Goal: Find specific page/section: Find specific page/section

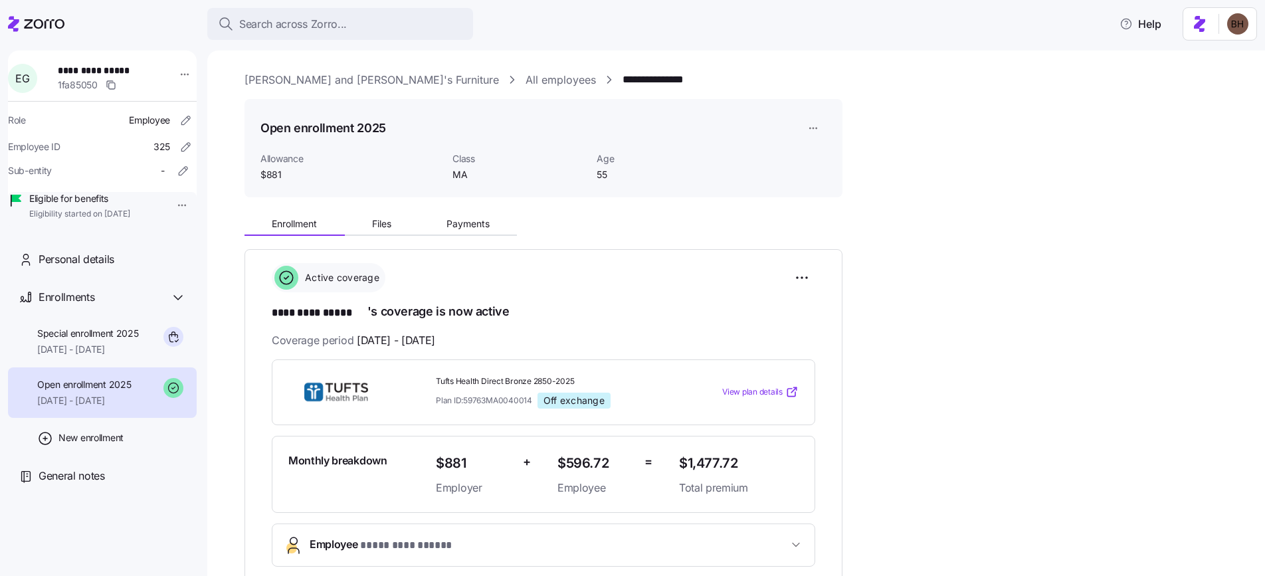
scroll to position [425, 0]
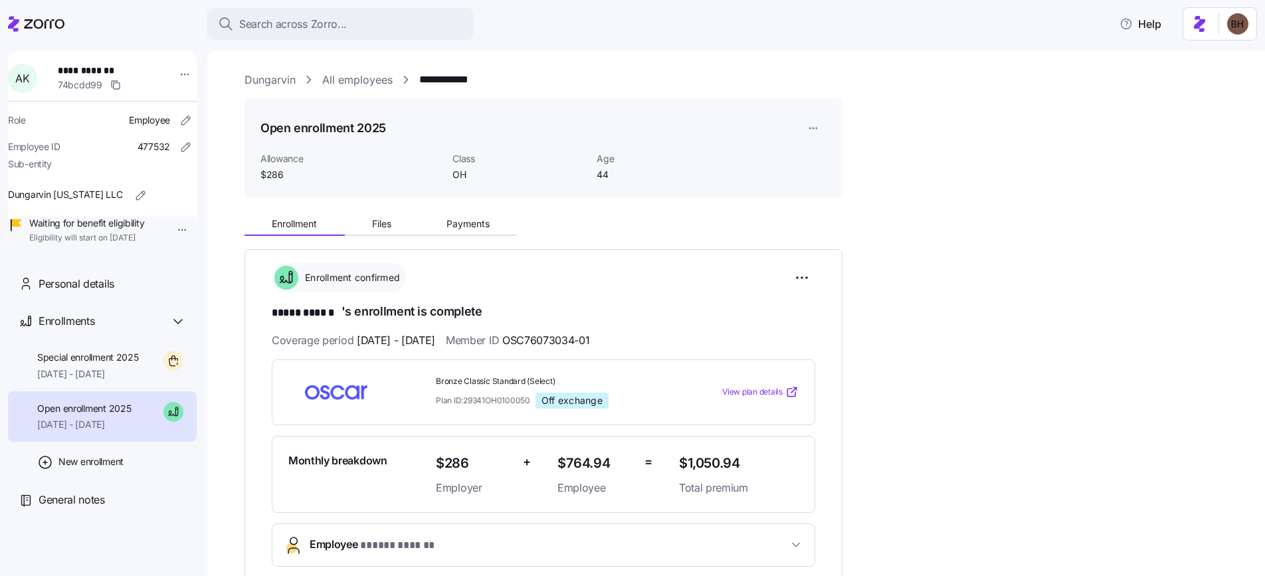
scroll to position [325, 0]
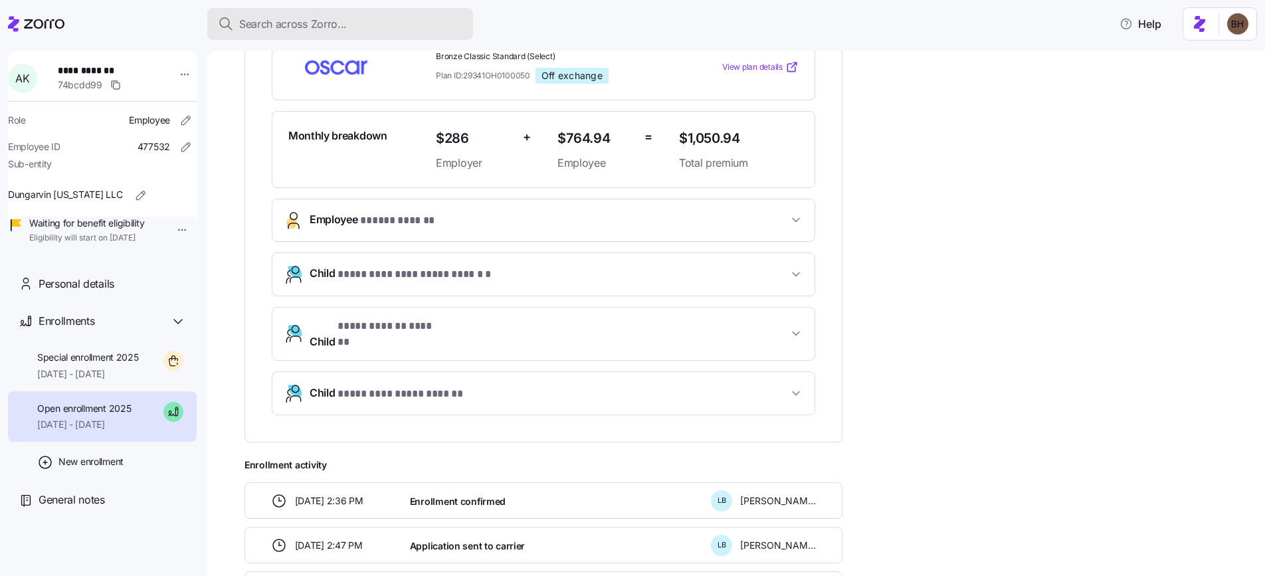
click at [254, 19] on span "Search across Zorro..." at bounding box center [293, 24] width 108 height 17
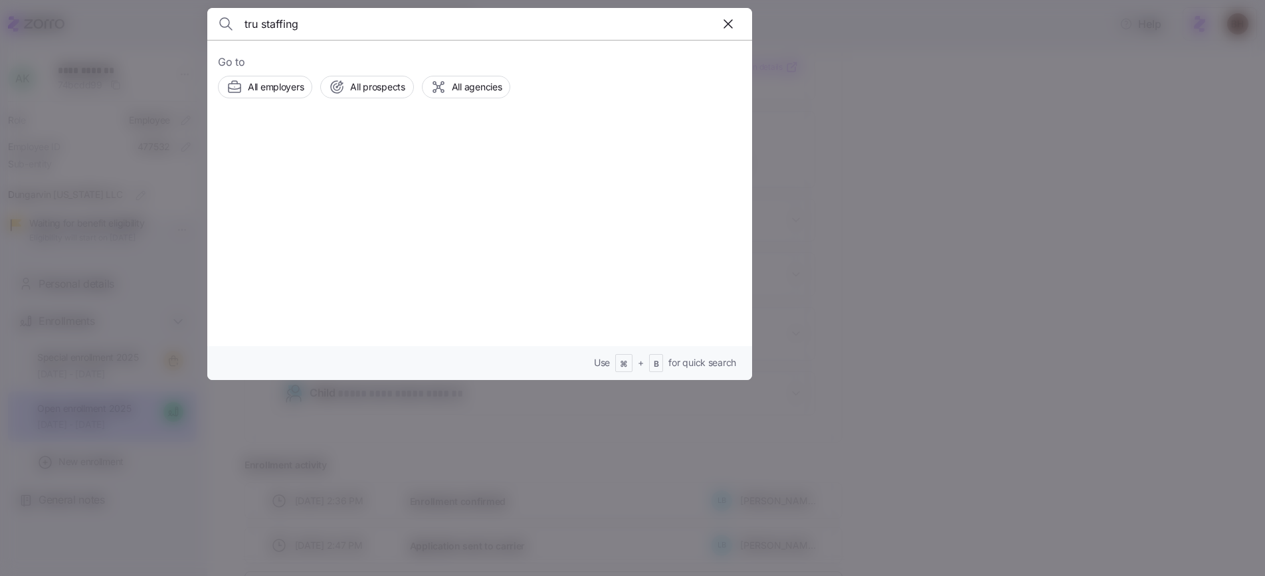
type input "tru staffing"
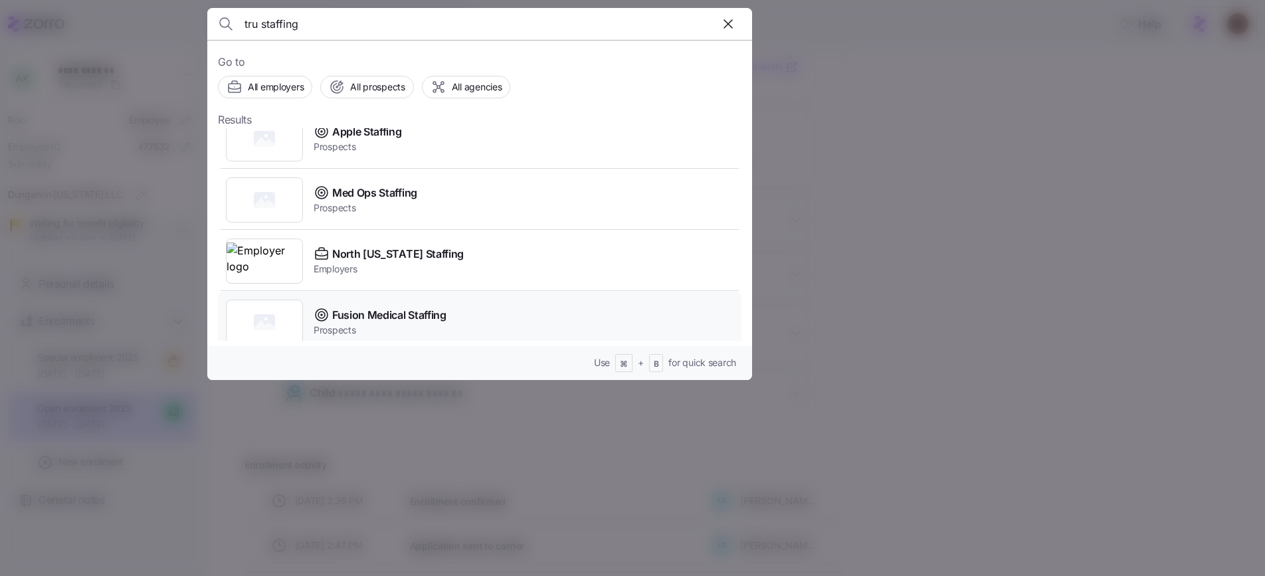
scroll to position [0, 0]
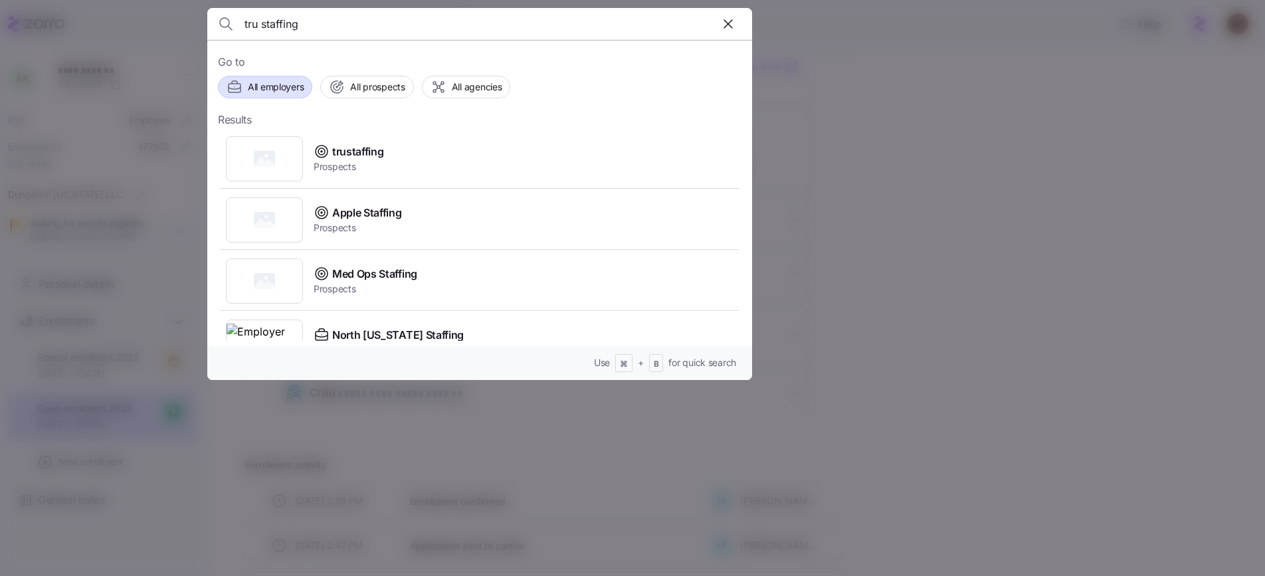
click at [285, 90] on span "All employers" at bounding box center [276, 86] width 56 height 13
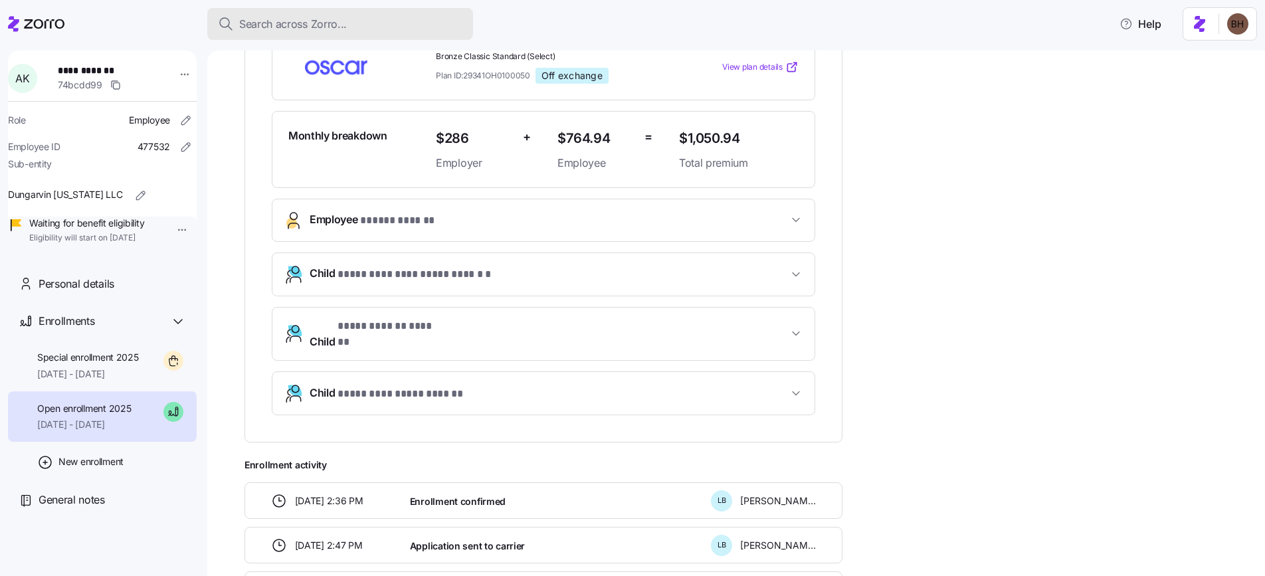
click at [293, 31] on span "Search across Zorro..." at bounding box center [293, 24] width 108 height 17
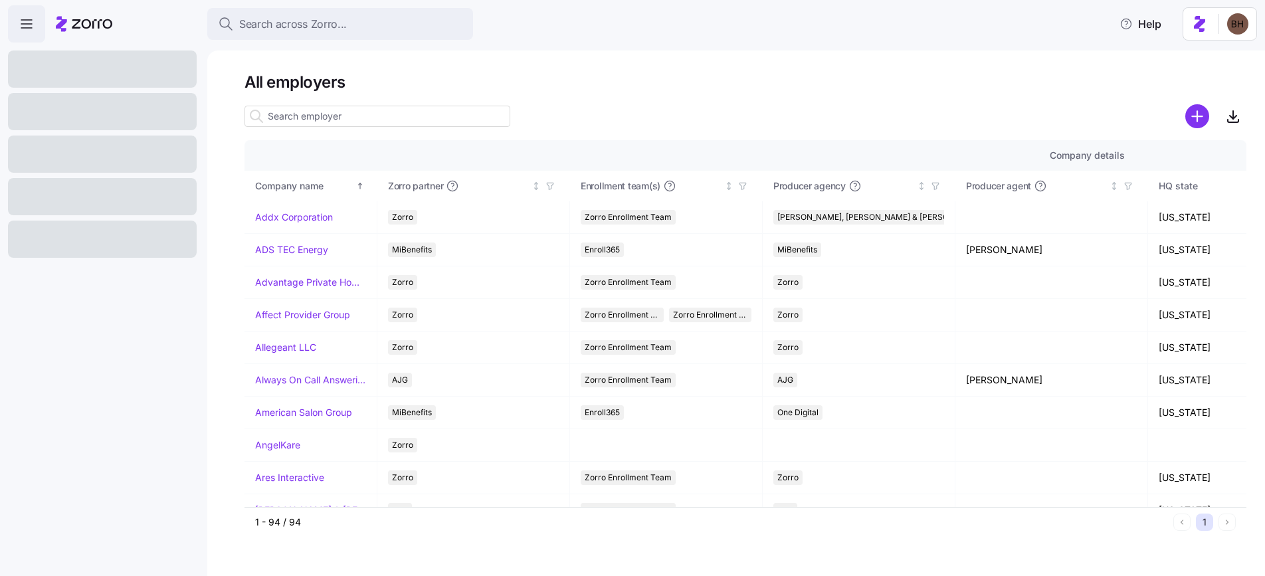
click at [365, 110] on input at bounding box center [377, 116] width 266 height 21
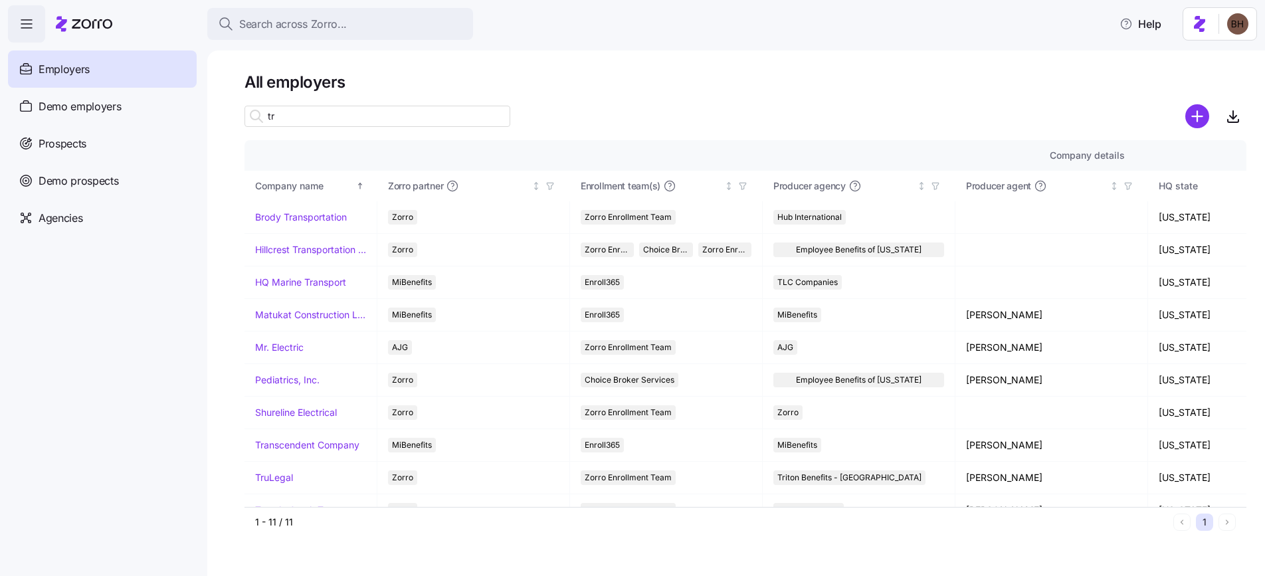
type input "t"
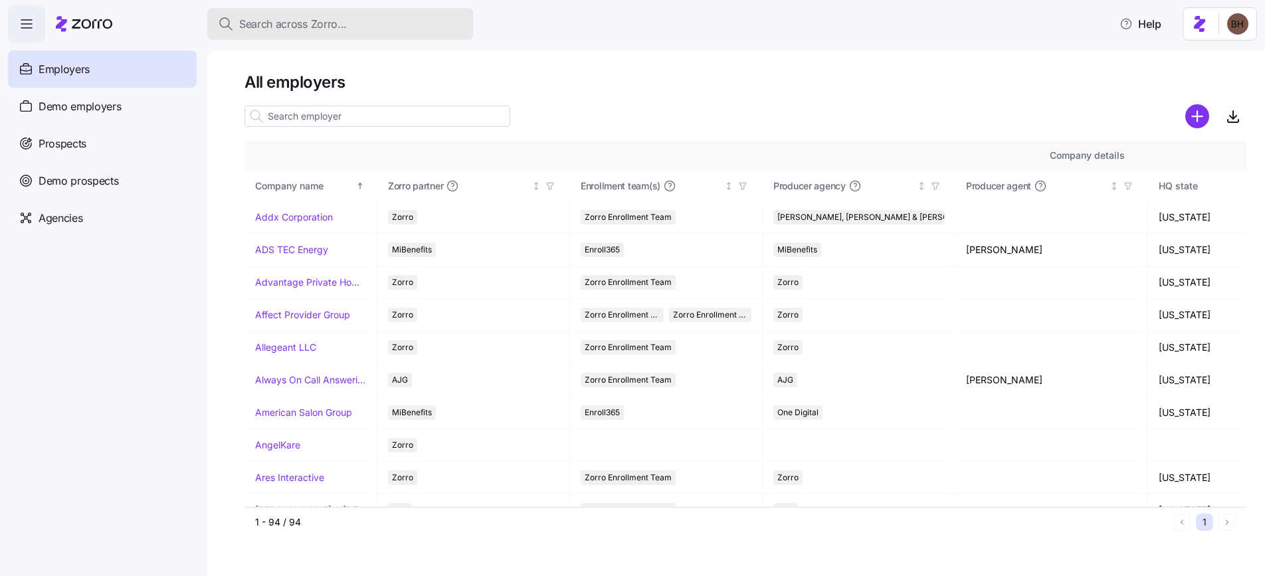
click at [297, 25] on span "Search across Zorro..." at bounding box center [293, 24] width 108 height 17
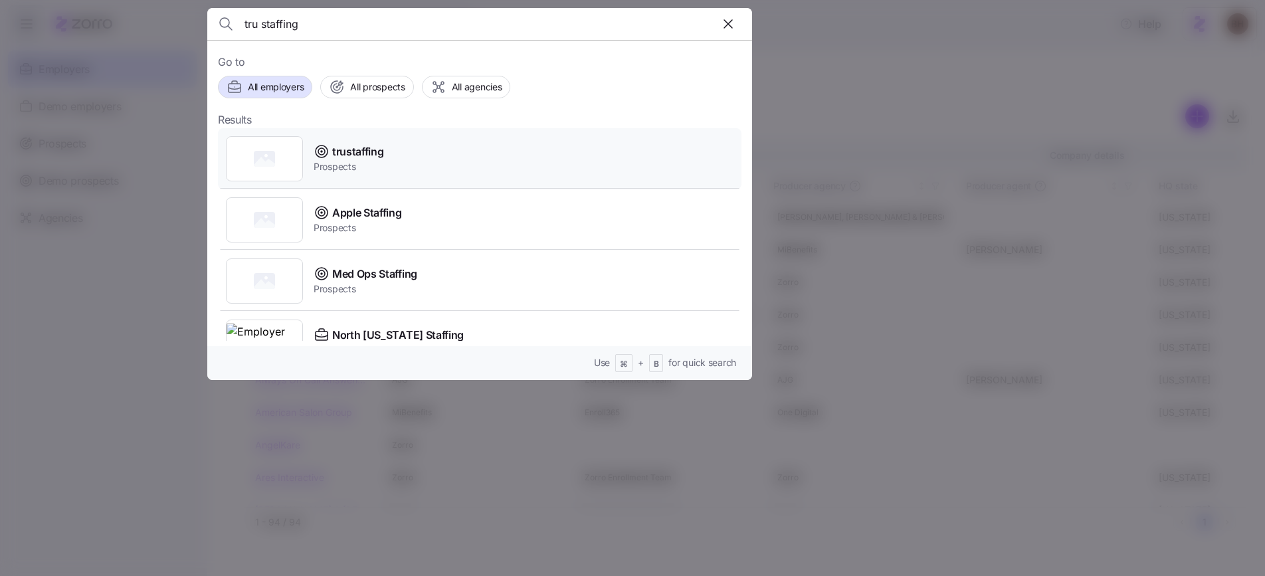
type input "tru staffing"
click at [335, 158] on span "trustaffing" at bounding box center [357, 151] width 51 height 17
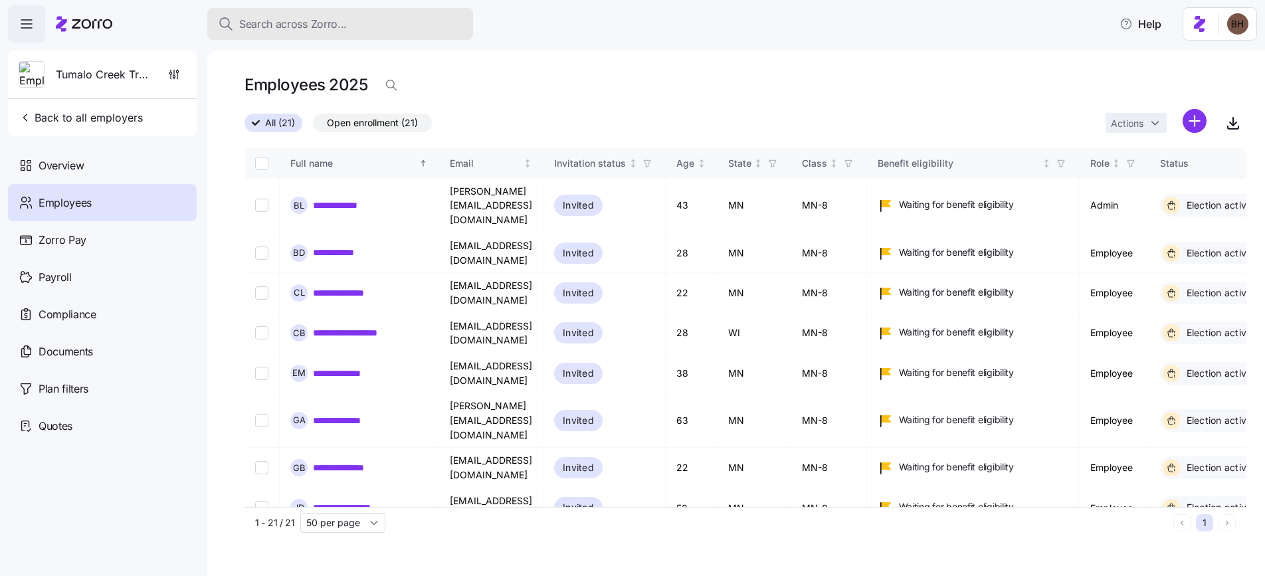
click at [339, 37] on button "Search across Zorro..." at bounding box center [340, 24] width 266 height 32
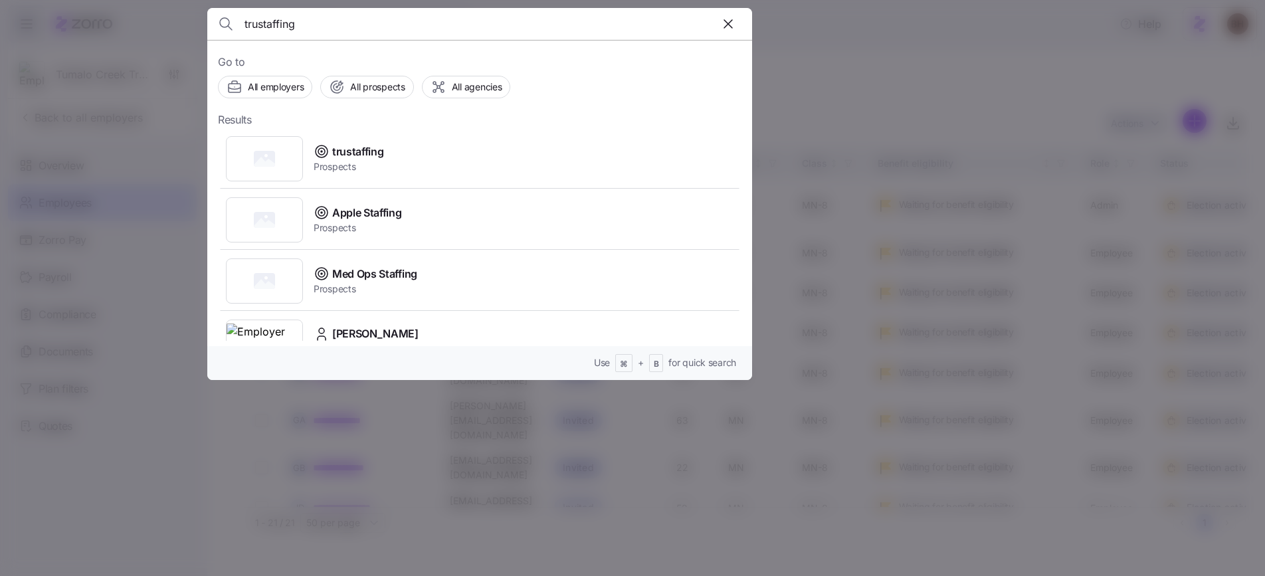
type input "trustaffing"
click at [735, 26] on icon "button" at bounding box center [728, 24] width 16 height 16
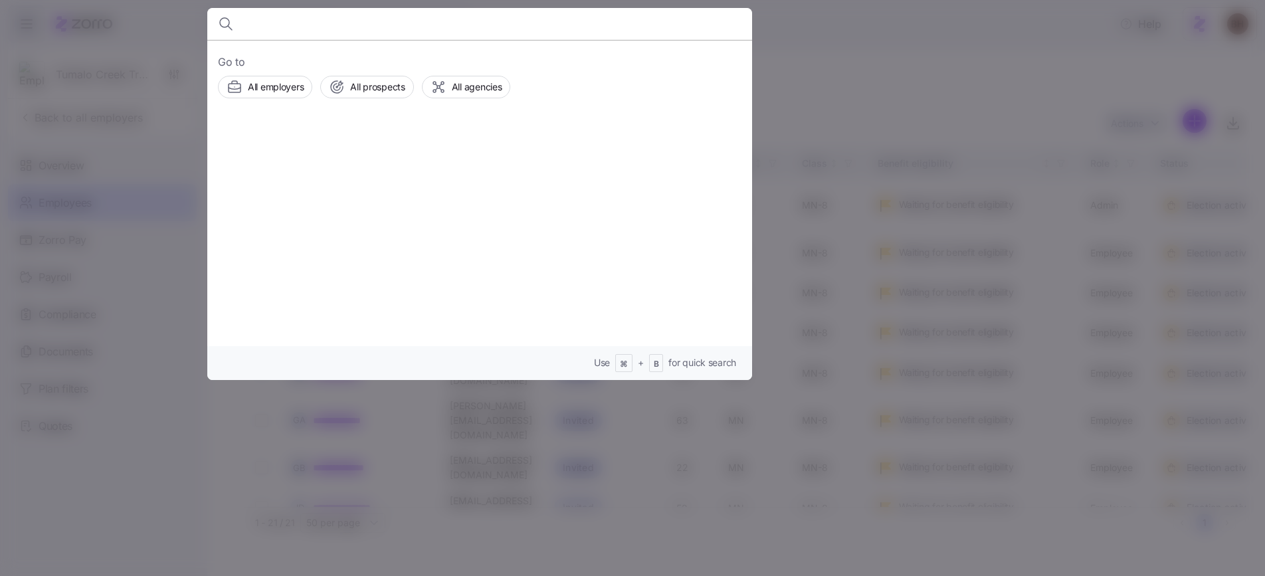
click at [168, 125] on div at bounding box center [632, 288] width 1265 height 576
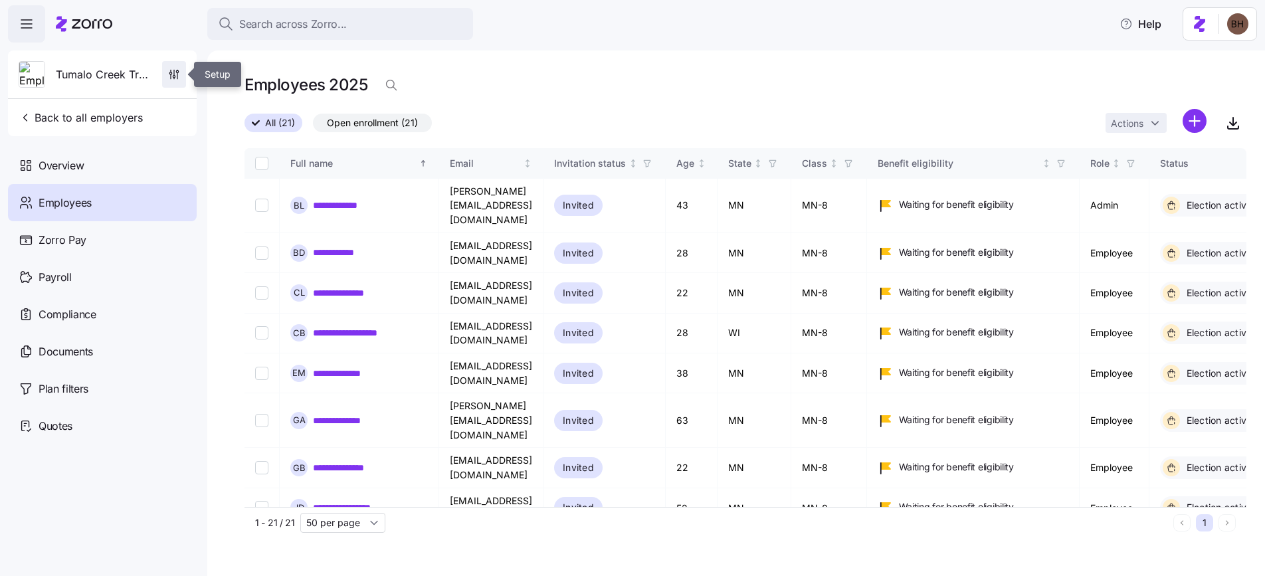
click at [169, 78] on icon "button" at bounding box center [173, 74] width 13 height 13
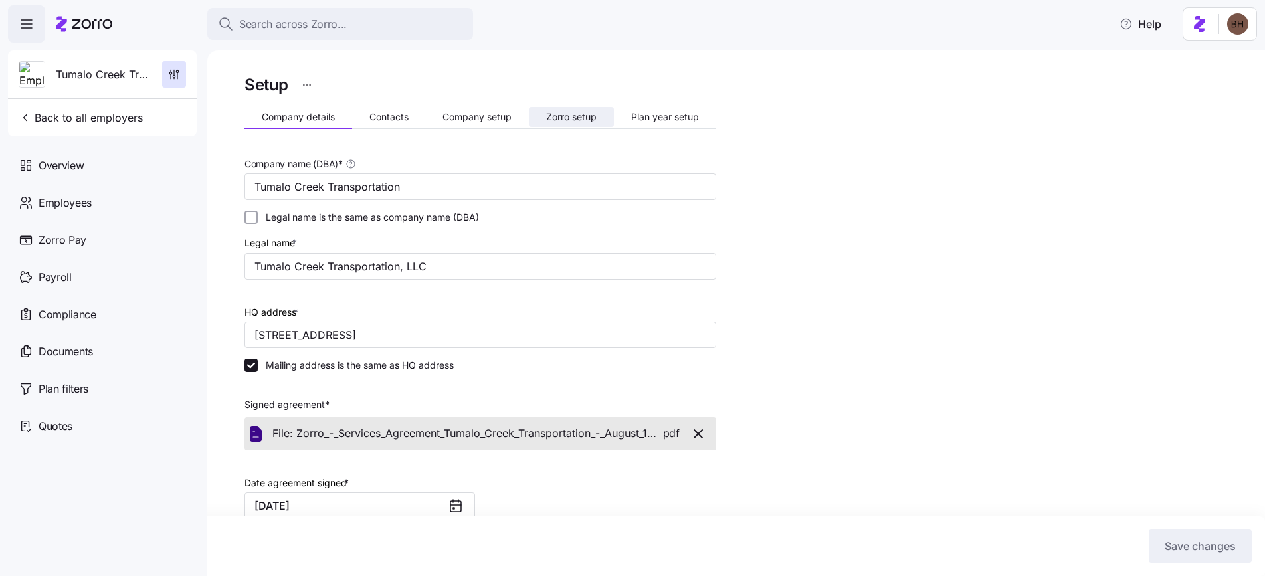
click at [578, 120] on span "Zorro setup" at bounding box center [571, 116] width 50 height 9
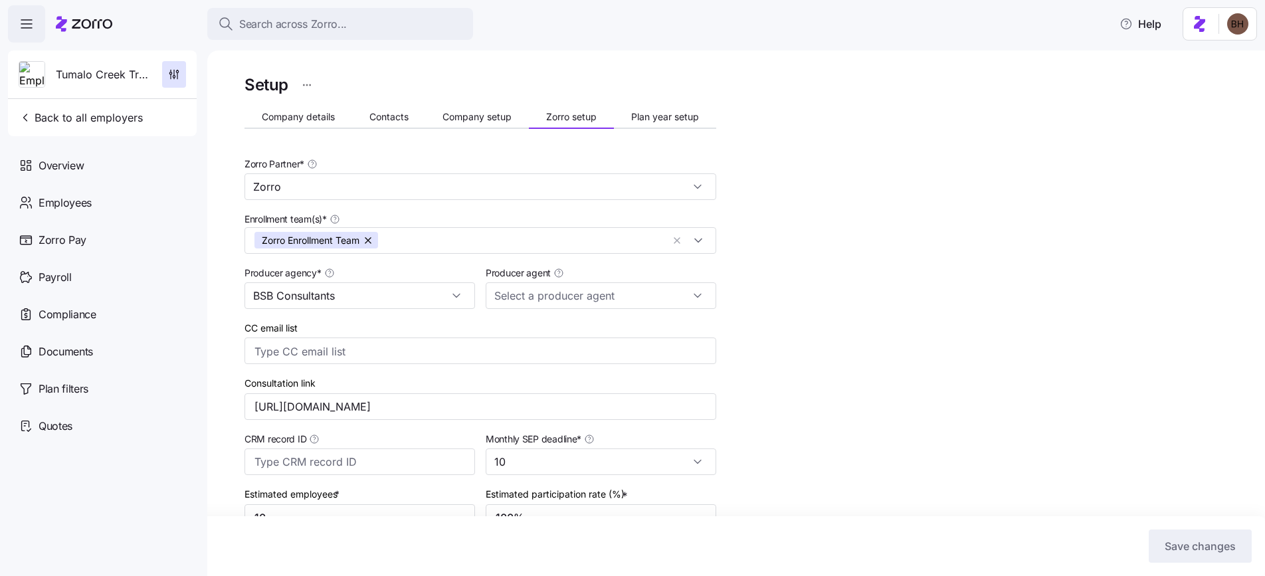
type input "Ben Horowitz (bhorowitz@bsbconsultants.com)"
click at [475, 122] on button "Company setup" at bounding box center [478, 117] width 104 height 20
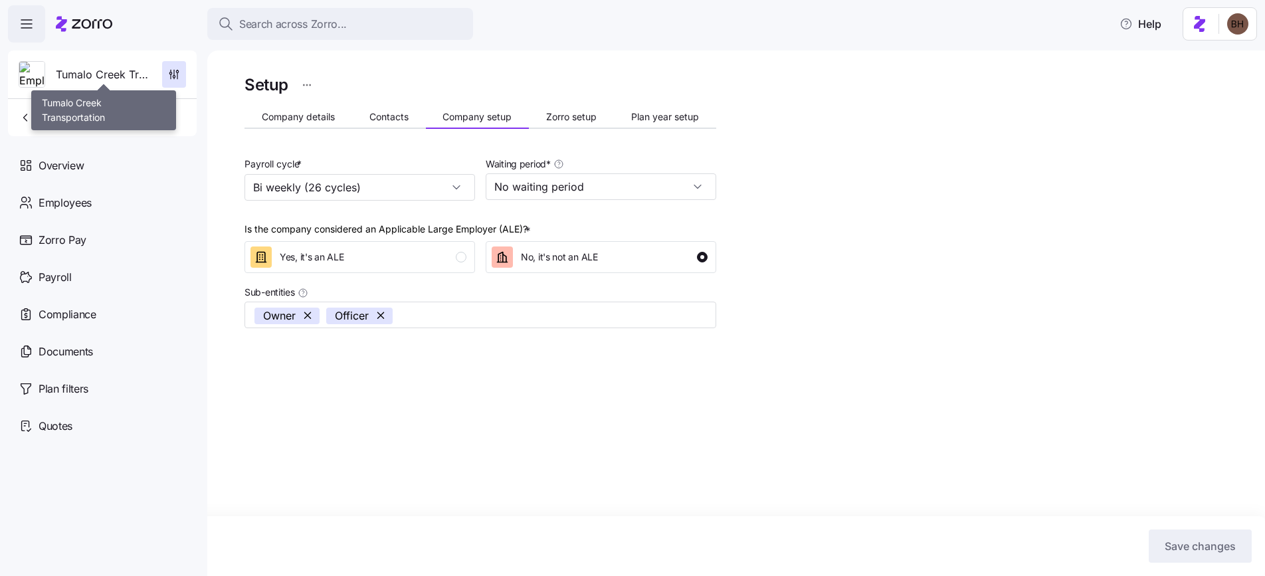
click at [110, 77] on span "Tumalo Creek Transportation" at bounding box center [104, 74] width 96 height 17
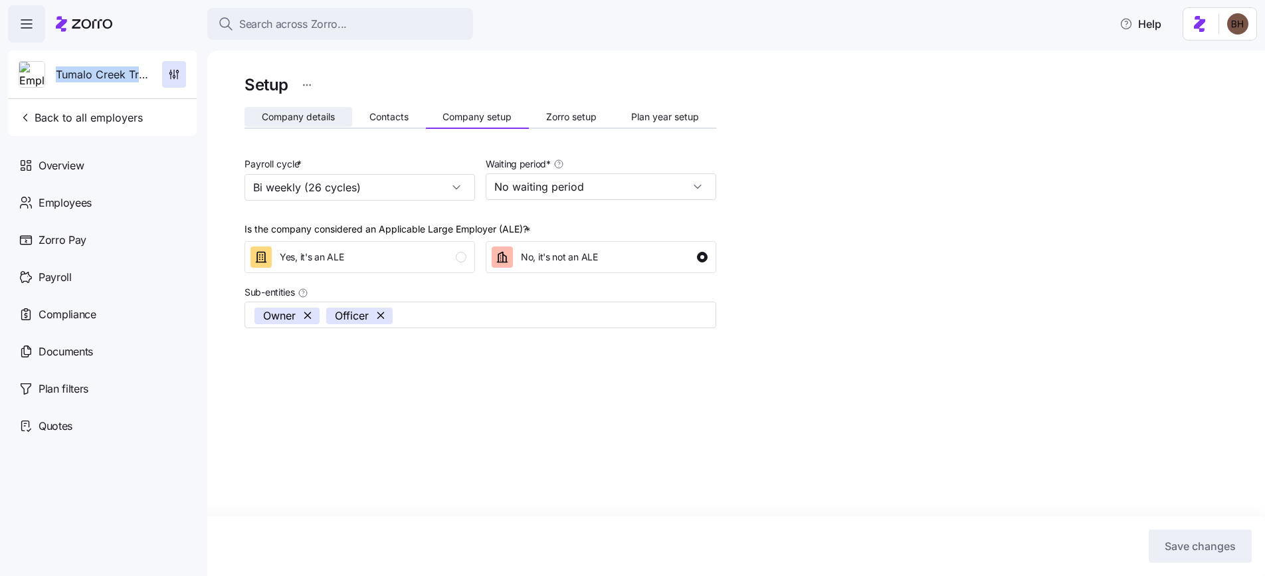
click at [295, 120] on span "Company details" at bounding box center [298, 116] width 73 height 9
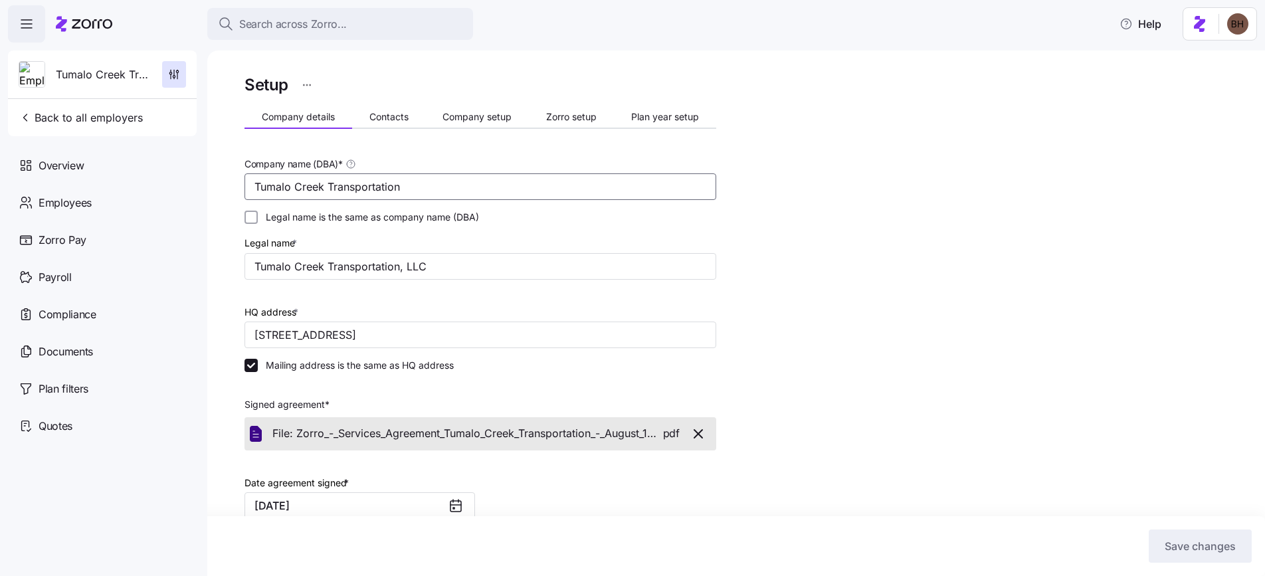
drag, startPoint x: 396, startPoint y: 192, endPoint x: 248, endPoint y: 189, distance: 147.5
click at [248, 189] on input "Tumalo Creek Transportation" at bounding box center [480, 186] width 472 height 27
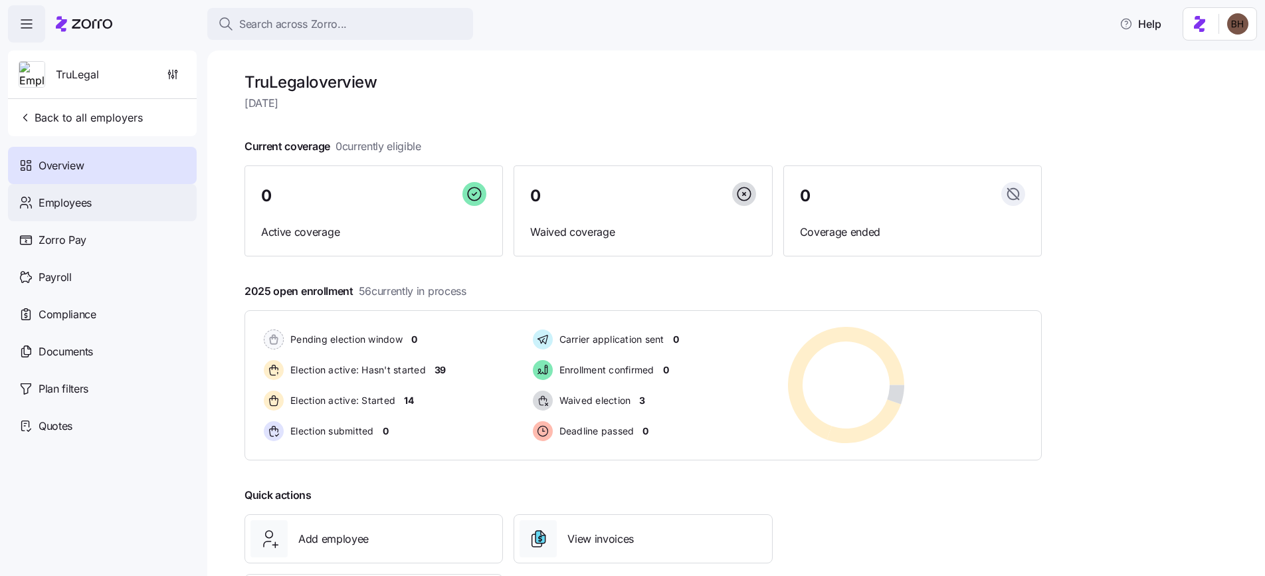
click at [128, 217] on div "Employees" at bounding box center [102, 202] width 189 height 37
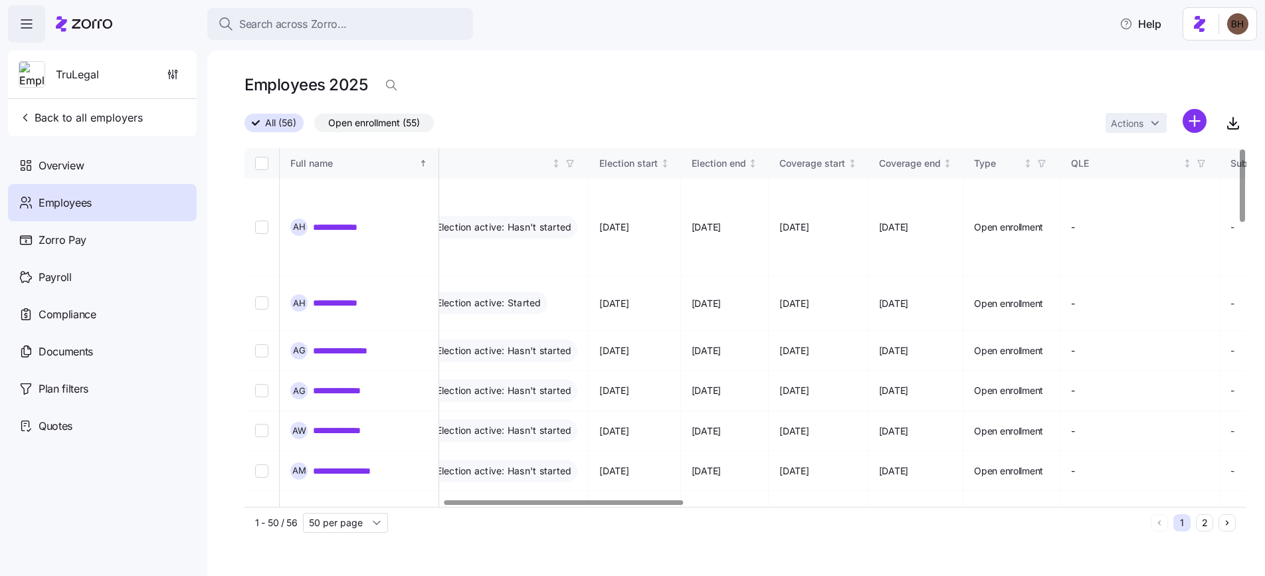
scroll to position [0, 836]
click at [657, 503] on div at bounding box center [564, 502] width 238 height 5
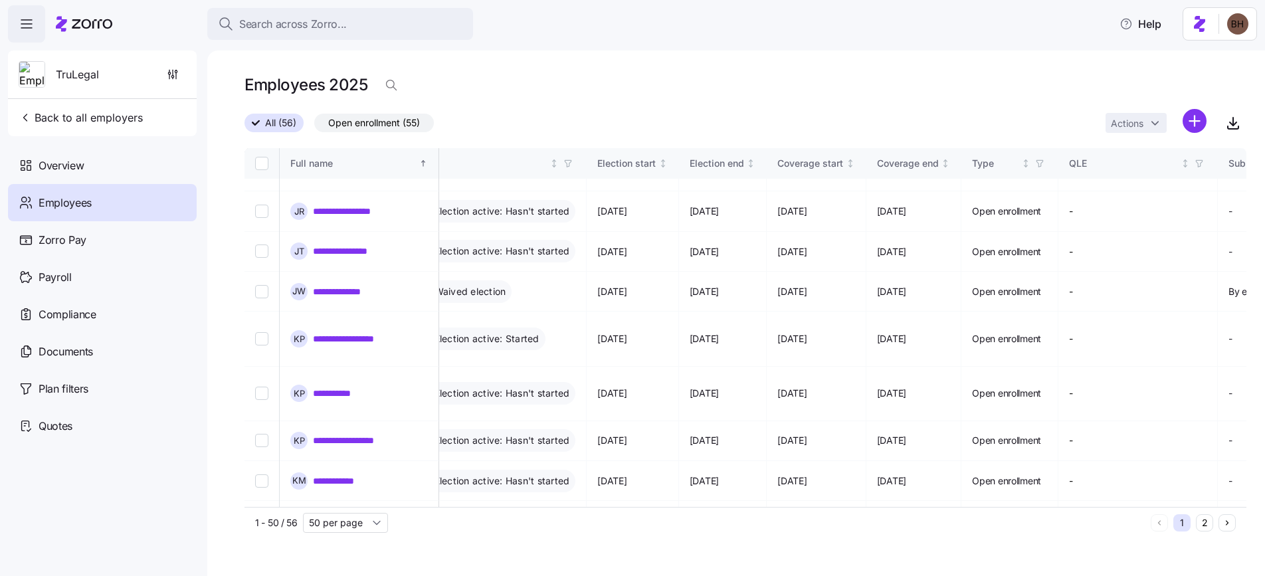
scroll to position [1365, 836]
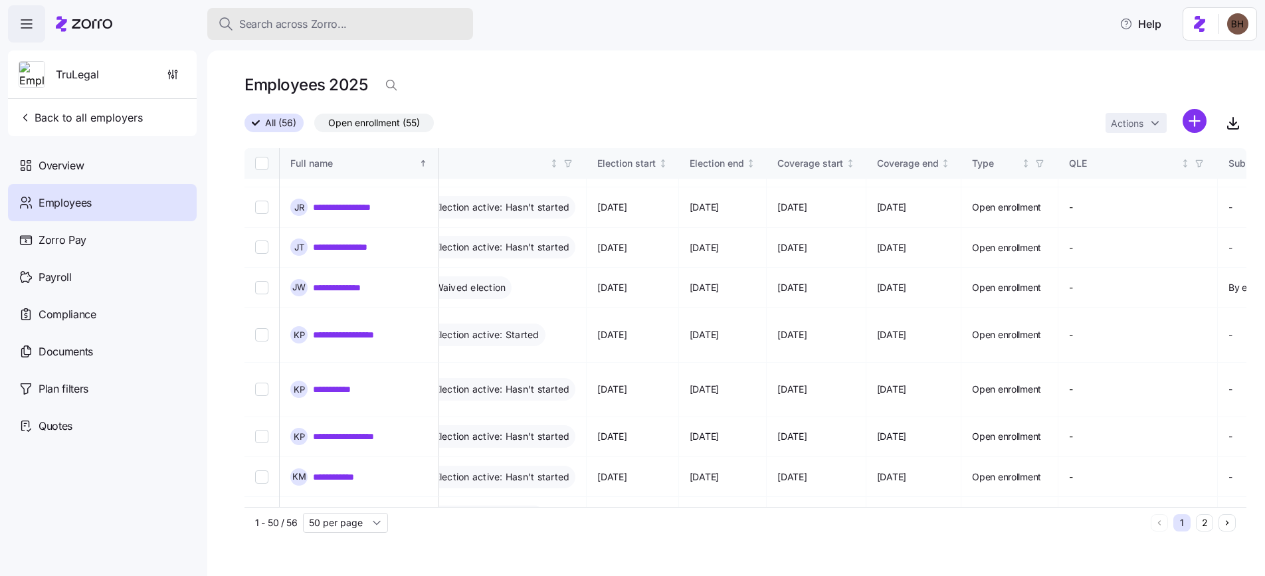
click at [382, 20] on div "Search across Zorro..." at bounding box center [340, 24] width 244 height 17
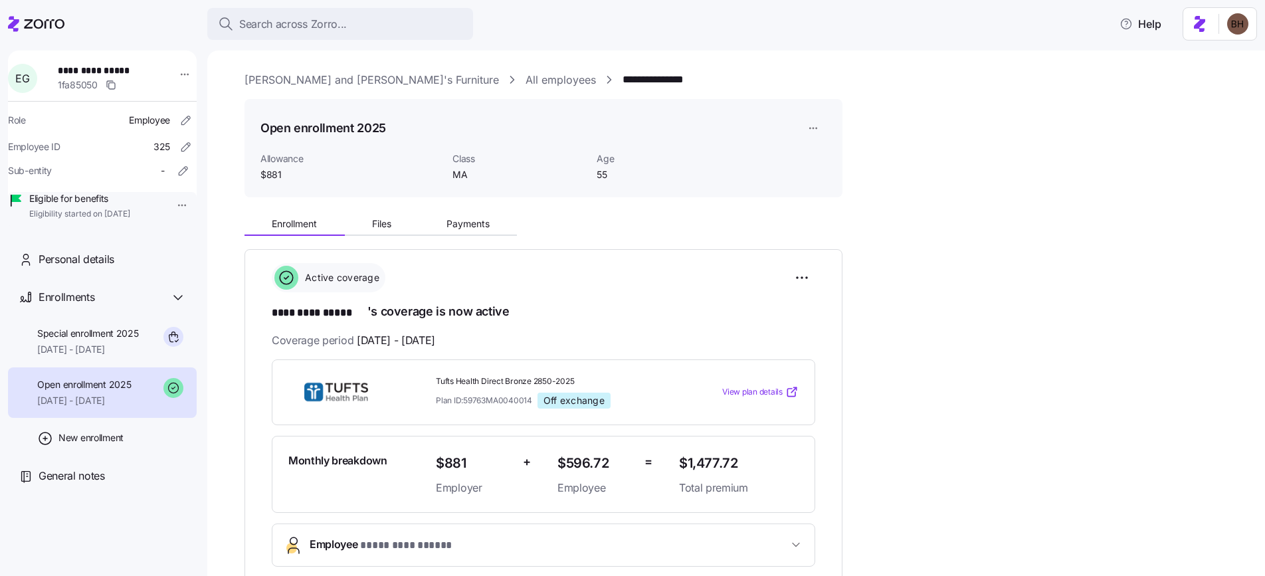
click at [334, 17] on span "Search across Zorro..." at bounding box center [293, 24] width 108 height 17
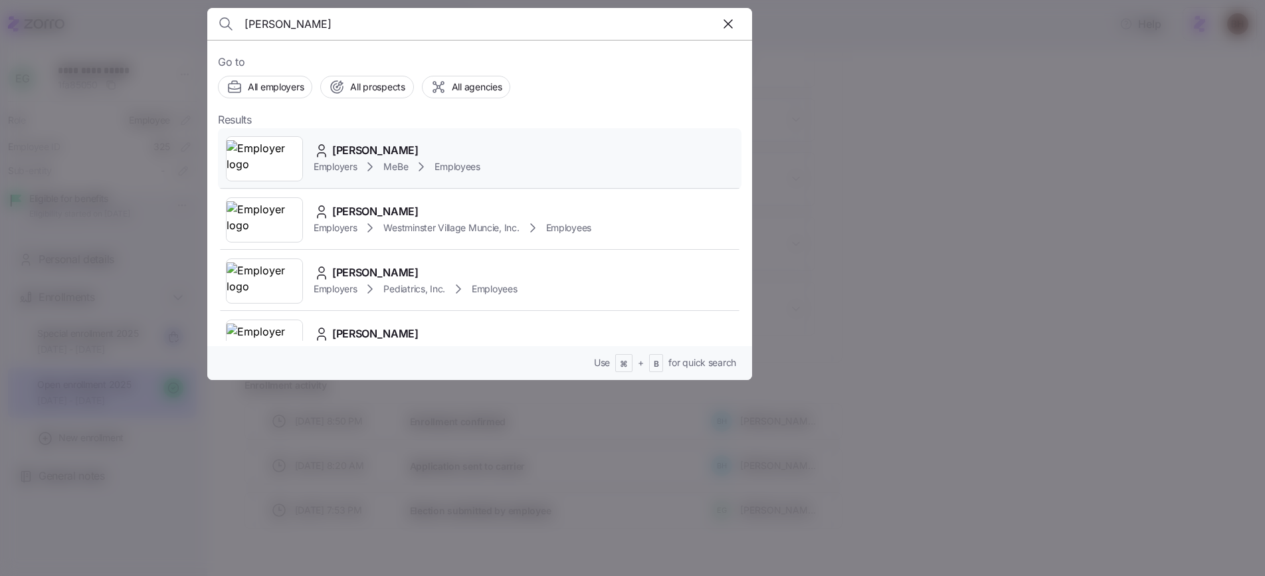
type input "[PERSON_NAME]"
click at [420, 154] on div "[PERSON_NAME]" at bounding box center [396, 150] width 167 height 17
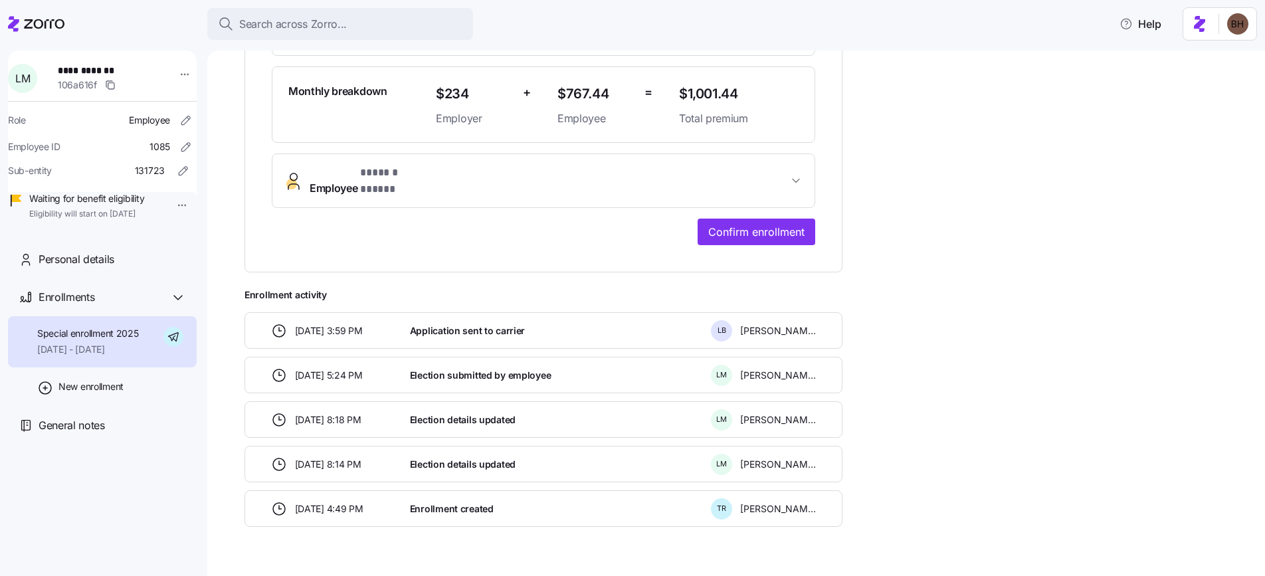
scroll to position [399, 0]
